Goal: Task Accomplishment & Management: Complete application form

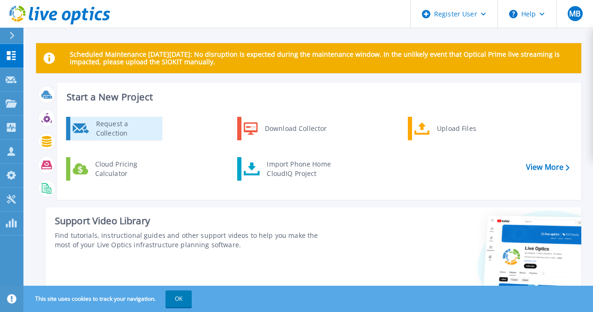
click at [114, 124] on div "Request a Collection" at bounding box center [125, 128] width 68 height 19
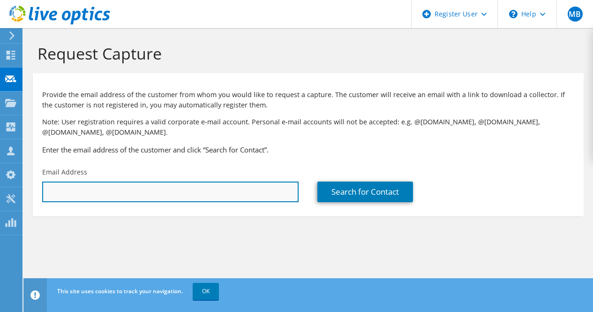
click at [198, 192] on input "text" at bounding box center [170, 192] width 257 height 21
paste input "[PERSON_NAME], Jt. Gen. Manager (IT) <[PERSON_NAME][EMAIL_ADDRESS][DOMAIN_NAME]>"
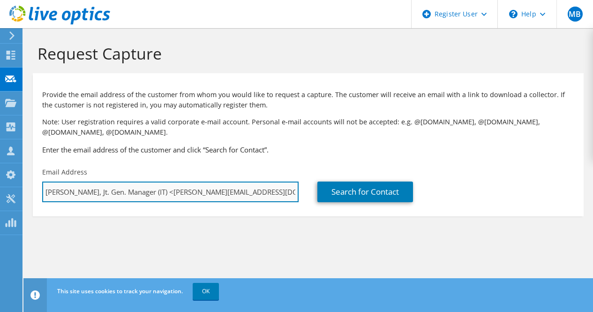
click at [160, 190] on input "[PERSON_NAME], Jt. Gen. Manager (IT) <[PERSON_NAME][EMAIL_ADDRESS][DOMAIN_NAME]>" at bounding box center [170, 192] width 257 height 21
drag, startPoint x: 160, startPoint y: 190, endPoint x: 0, endPoint y: 204, distance: 160.5
click at [0, 204] on div "MB Dell User [PERSON_NAME] [EMAIL_ADDRESS][DOMAIN_NAME] Dell My Profile Log Out…" at bounding box center [296, 156] width 593 height 312
click at [154, 193] on input "[PERSON_NAME][EMAIL_ADDRESS][DOMAIN_NAME]>" at bounding box center [170, 192] width 257 height 21
type input "[PERSON_NAME][EMAIL_ADDRESS][DOMAIN_NAME]"
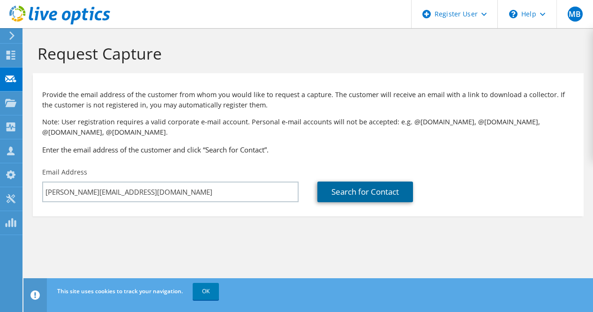
click at [342, 183] on link "Search for Contact" at bounding box center [366, 192] width 96 height 21
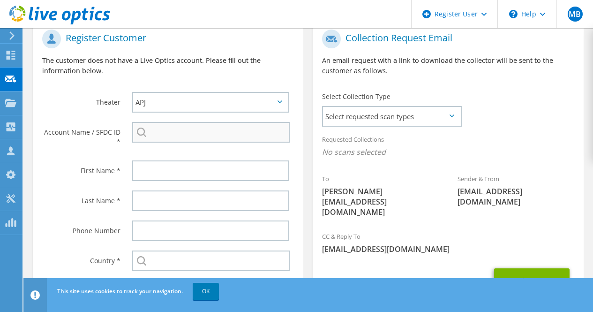
scroll to position [206, 0]
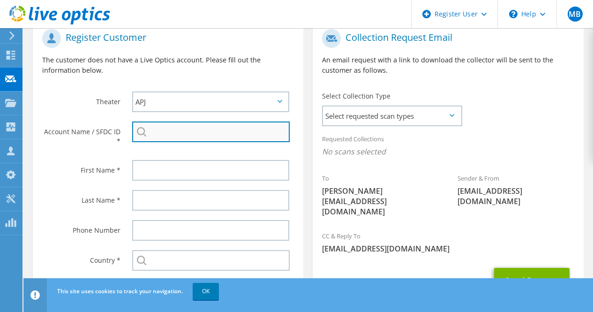
click at [187, 134] on input "search" at bounding box center [211, 132] width 158 height 21
click at [168, 128] on input "search" at bounding box center [211, 132] width 158 height 21
paste input "Amit Kumar2 <[EMAIL_ADDRESS][DOMAIN_NAME]>"
type input "Amit Kumar2 <[EMAIL_ADDRESS][DOMAIN_NAME]>"
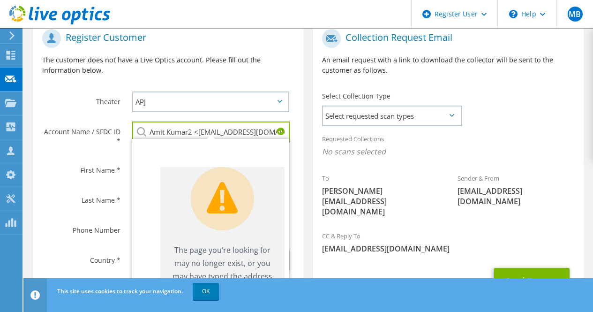
click at [198, 132] on input "Amit Kumar2 <[EMAIL_ADDRESS][DOMAIN_NAME]>" at bounding box center [211, 132] width 158 height 21
drag, startPoint x: 198, startPoint y: 132, endPoint x: 92, endPoint y: 136, distance: 105.6
click at [92, 136] on div "Account Name / SFDC ID * Amit Kumar2 <[EMAIL_ADDRESS][DOMAIN_NAME]> Live Optics…" at bounding box center [168, 136] width 271 height 38
drag, startPoint x: 269, startPoint y: 134, endPoint x: 61, endPoint y: 130, distance: 208.8
click at [61, 130] on div "Account Name / SFDC ID * Amit Kumar2 <[EMAIL_ADDRESS][DOMAIN_NAME]> Live Optics…" at bounding box center [168, 136] width 271 height 38
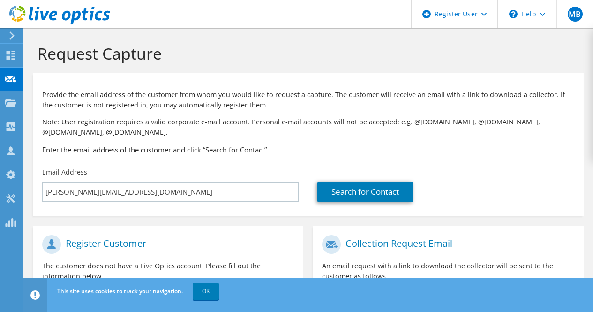
scroll to position [2, 0]
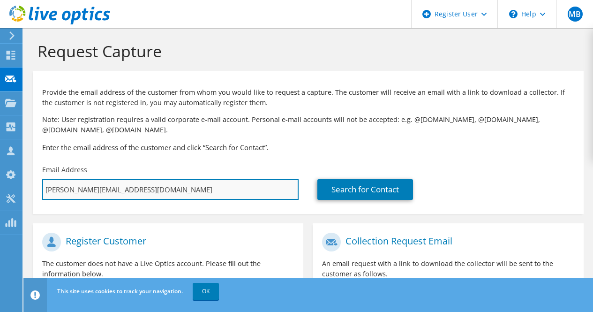
click at [122, 191] on input "[PERSON_NAME][EMAIL_ADDRESS][DOMAIN_NAME]" at bounding box center [170, 189] width 257 height 21
paste input "Amit Kumar2 <[EMAIL_ADDRESS][DOMAIN_NAME]>"
type input "[PERSON_NAME].saha@AAI.AEROAmit Kumar2 <[EMAIL_ADDRESS][DOMAIN_NAME]>"
type input "Select"
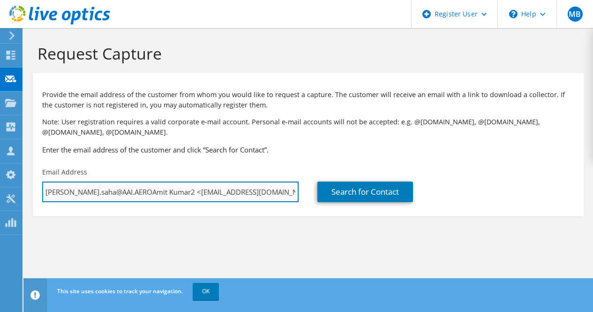
paste input "text"
click at [95, 194] on input "Amit Kumar2 <[EMAIL_ADDRESS][DOMAIN_NAME]" at bounding box center [170, 192] width 257 height 21
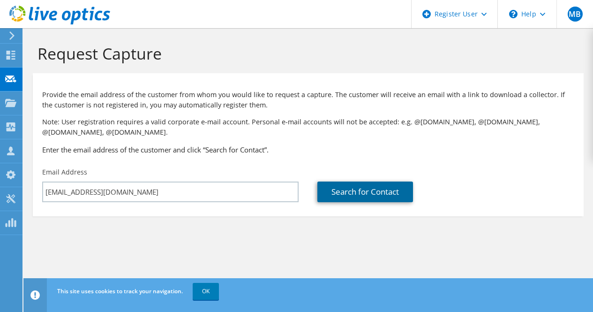
click at [355, 194] on link "Search for Contact" at bounding box center [366, 192] width 96 height 21
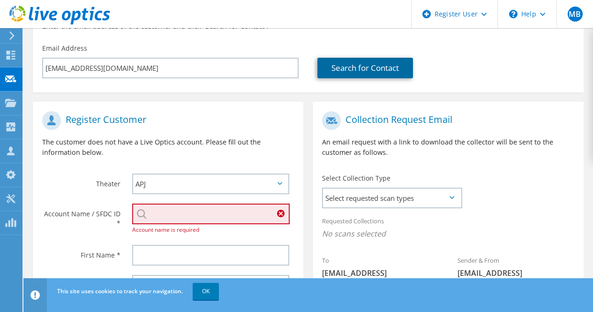
scroll to position [125, 0]
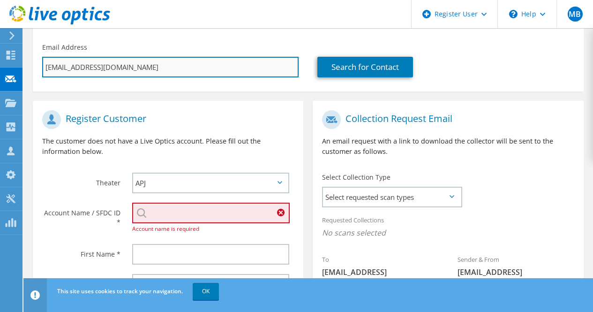
click at [173, 67] on input "[EMAIL_ADDRESS][DOMAIN_NAME]" at bounding box center [170, 67] width 257 height 21
paste input "barua"
type input "[EMAIL_ADDRESS][DOMAIN_NAME]"
type input "Select"
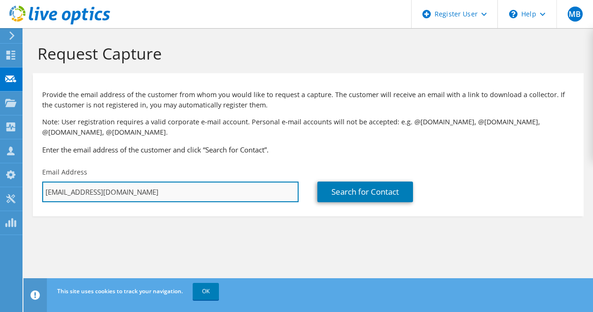
scroll to position [0, 0]
type input "[EMAIL_ADDRESS][DOMAIN_NAME]"
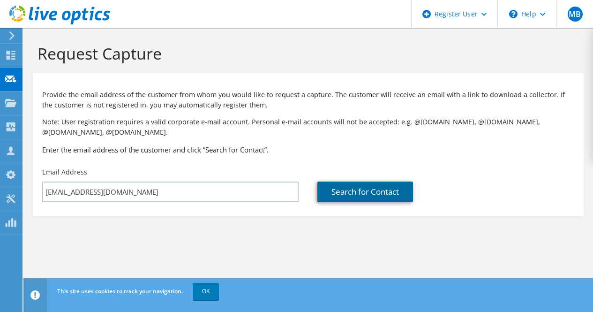
click at [358, 189] on link "Search for Contact" at bounding box center [366, 192] width 96 height 21
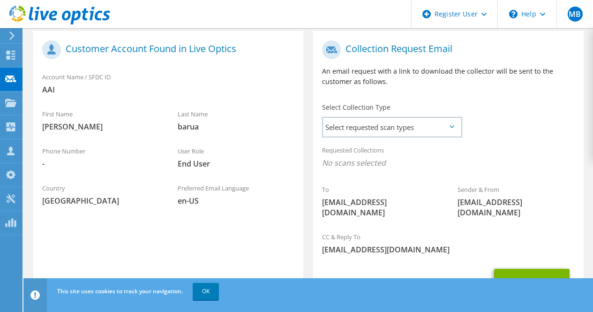
scroll to position [196, 0]
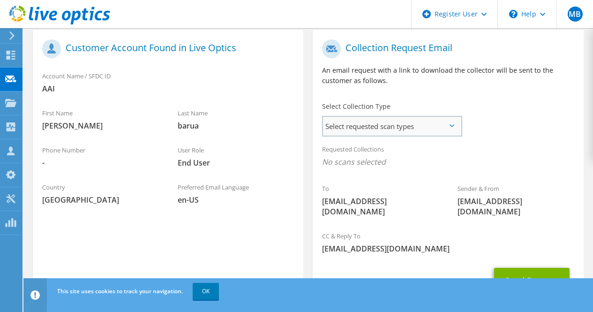
click at [424, 131] on span "Select requested scan types" at bounding box center [392, 126] width 138 height 19
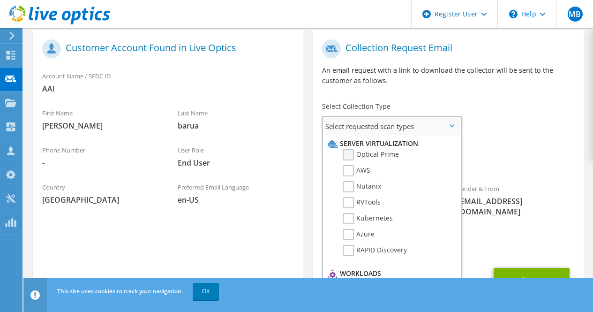
click at [389, 155] on label "Optical Prime" at bounding box center [371, 154] width 56 height 11
click at [0, 0] on input "Optical Prime" at bounding box center [0, 0] width 0 height 0
click at [368, 186] on label "Nutanix" at bounding box center [362, 186] width 38 height 11
click at [0, 0] on input "Nutanix" at bounding box center [0, 0] width 0 height 0
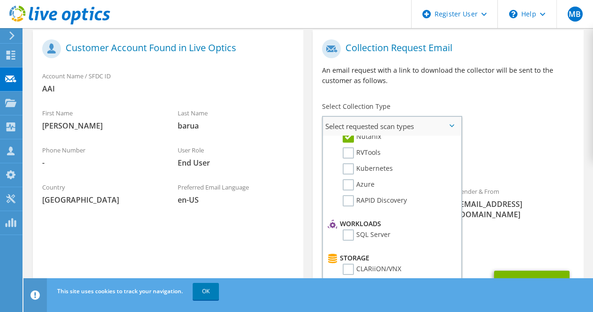
scroll to position [52, 0]
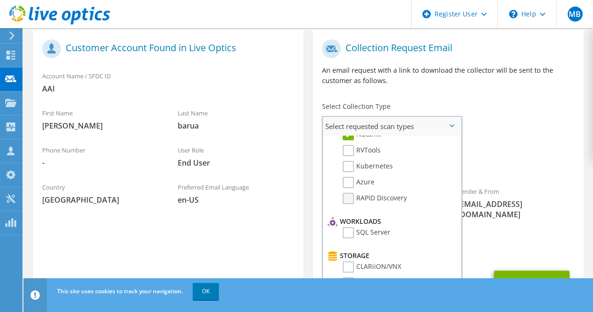
click at [374, 198] on label "RAPID Discovery" at bounding box center [375, 198] width 64 height 11
click at [0, 0] on input "RAPID Discovery" at bounding box center [0, 0] width 0 height 0
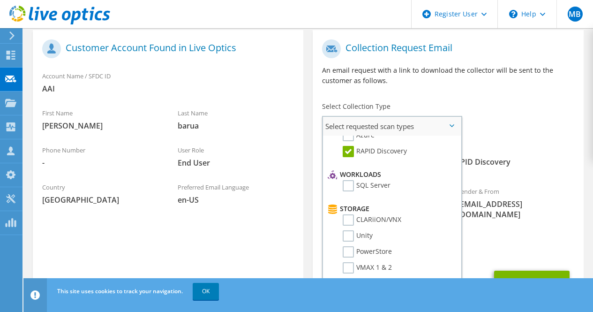
scroll to position [100, 0]
click at [365, 184] on label "SQL Server" at bounding box center [367, 184] width 48 height 11
click at [0, 0] on input "SQL Server" at bounding box center [0, 0] width 0 height 0
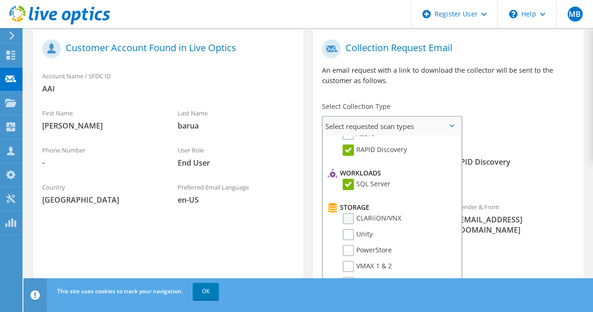
click at [350, 219] on label "CLARiiON/VNX" at bounding box center [372, 218] width 59 height 11
click at [0, 0] on input "CLARiiON/VNX" at bounding box center [0, 0] width 0 height 0
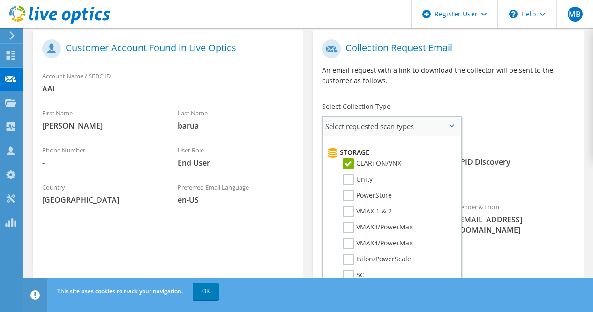
scroll to position [156, 0]
click at [351, 164] on label "CLARiiON/VNX" at bounding box center [372, 163] width 59 height 11
click at [0, 0] on input "CLARiiON/VNX" at bounding box center [0, 0] width 0 height 0
click at [350, 182] on label "Unity" at bounding box center [358, 179] width 30 height 11
click at [0, 0] on input "Unity" at bounding box center [0, 0] width 0 height 0
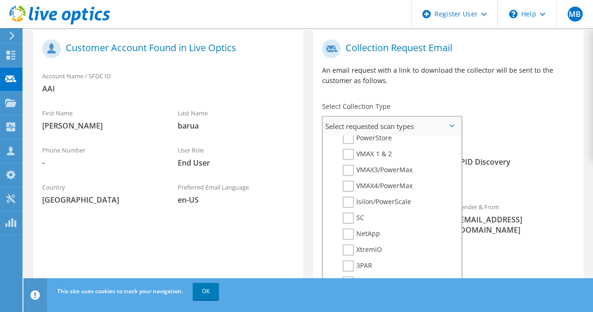
scroll to position [213, 0]
click at [350, 201] on label "Isilon/PowerScale" at bounding box center [377, 201] width 68 height 11
click at [0, 0] on input "Isilon/PowerScale" at bounding box center [0, 0] width 0 height 0
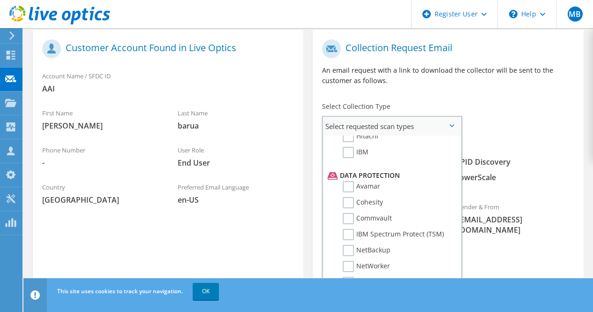
scroll to position [414, 0]
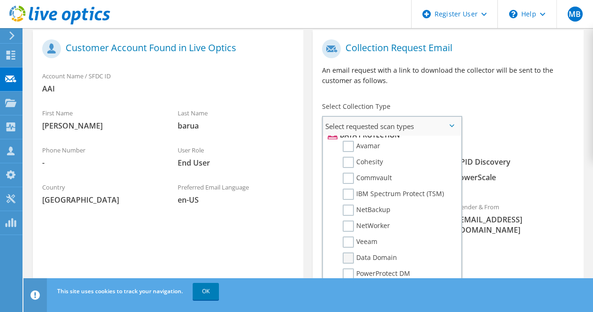
click at [371, 260] on label "Data Domain" at bounding box center [370, 257] width 54 height 11
click at [0, 0] on input "Data Domain" at bounding box center [0, 0] width 0 height 0
click at [378, 275] on label "PowerProtect DM" at bounding box center [377, 273] width 68 height 11
click at [0, 0] on input "PowerProtect DM" at bounding box center [0, 0] width 0 height 0
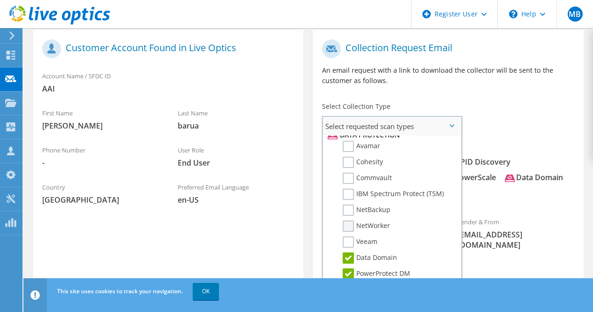
click at [385, 230] on label "NetWorker" at bounding box center [366, 225] width 47 height 11
click at [0, 0] on input "NetWorker" at bounding box center [0, 0] width 0 height 0
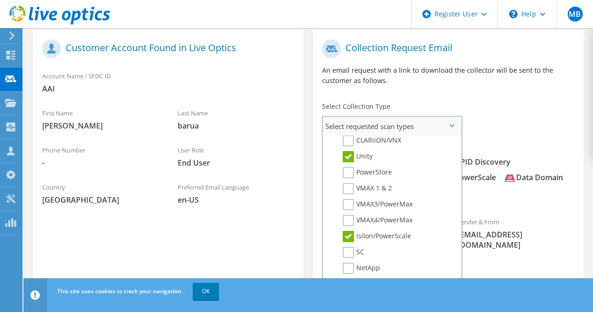
scroll to position [172, 0]
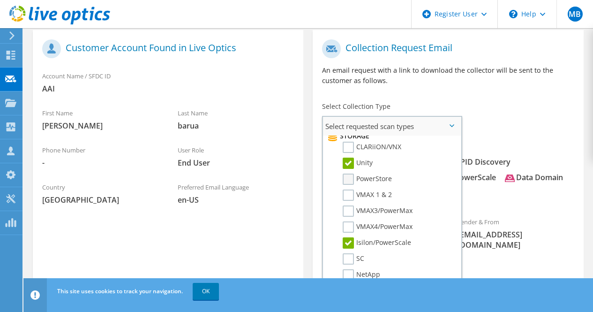
click at [353, 179] on label "PowerStore" at bounding box center [367, 179] width 49 height 11
click at [0, 0] on input "PowerStore" at bounding box center [0, 0] width 0 height 0
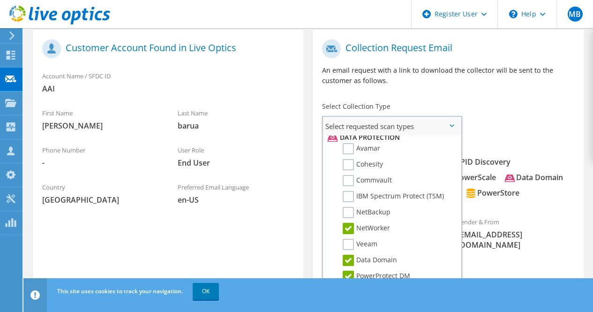
scroll to position [414, 0]
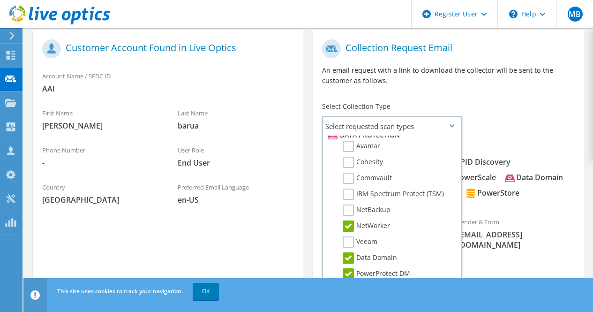
click at [514, 117] on div "To [EMAIL_ADDRESS][DOMAIN_NAME] Sender & From [EMAIL_ADDRESS][DOMAIN_NAME]" at bounding box center [448, 147] width 271 height 225
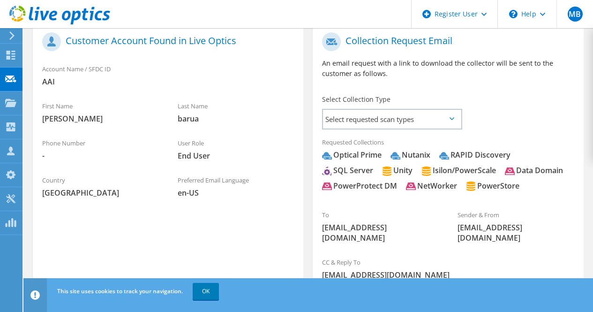
scroll to position [281, 0]
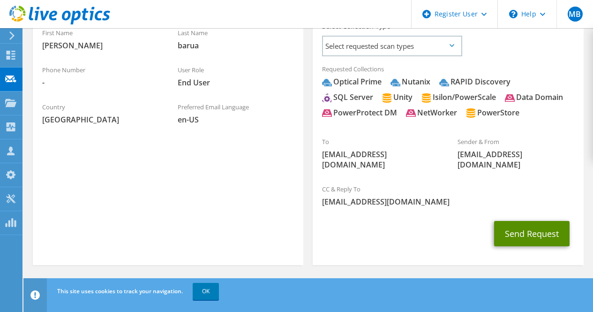
click at [545, 239] on button "Send Request" at bounding box center [532, 233] width 76 height 25
